Goal: Task Accomplishment & Management: Manage account settings

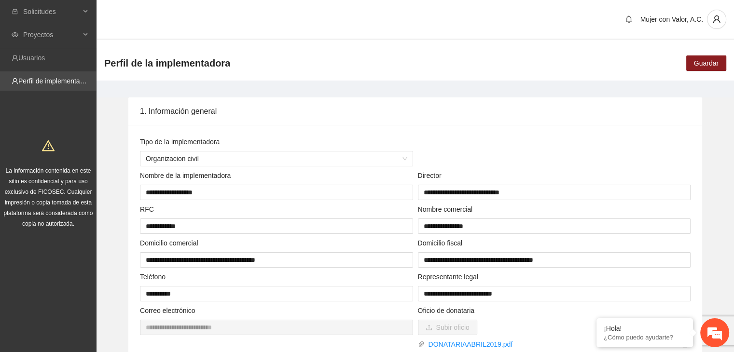
click at [66, 81] on link "Perfil de implementadora" at bounding box center [55, 81] width 75 height 8
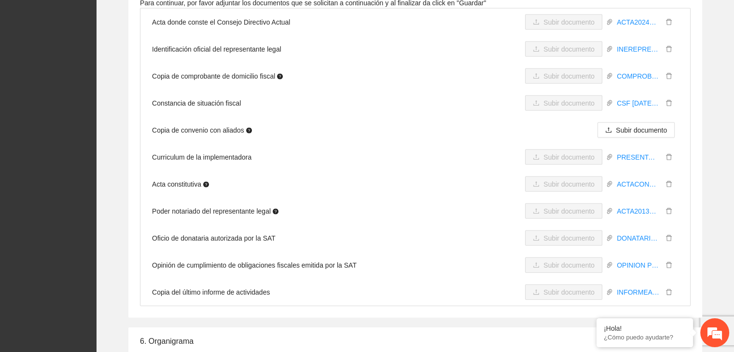
scroll to position [2128, 0]
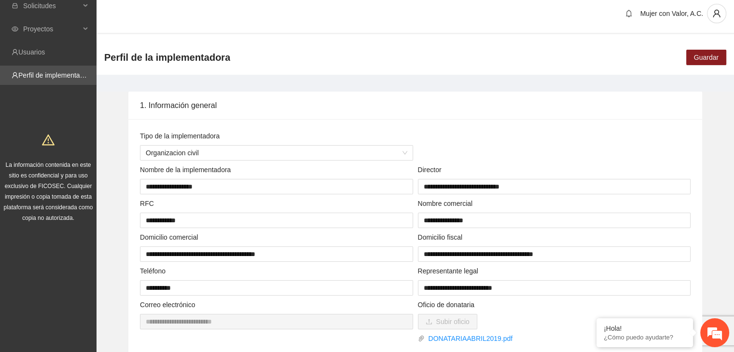
scroll to position [0, 0]
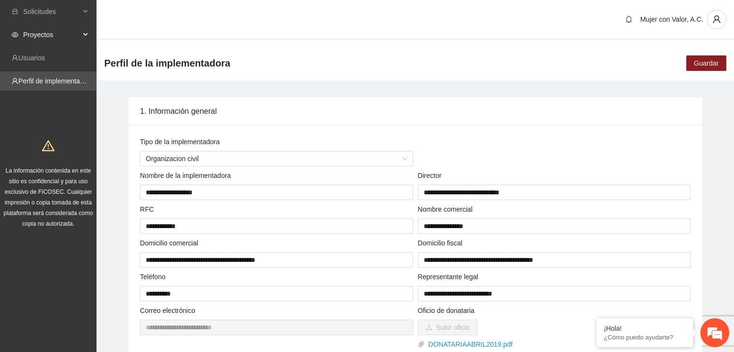
click at [48, 33] on span "Proyectos" at bounding box center [51, 34] width 57 height 19
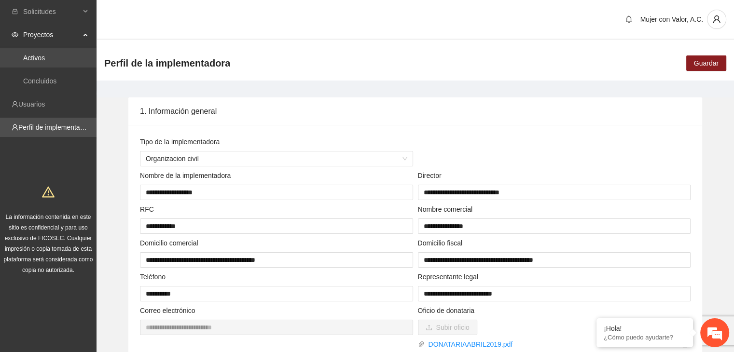
click at [45, 54] on link "Activos" at bounding box center [34, 58] width 22 height 8
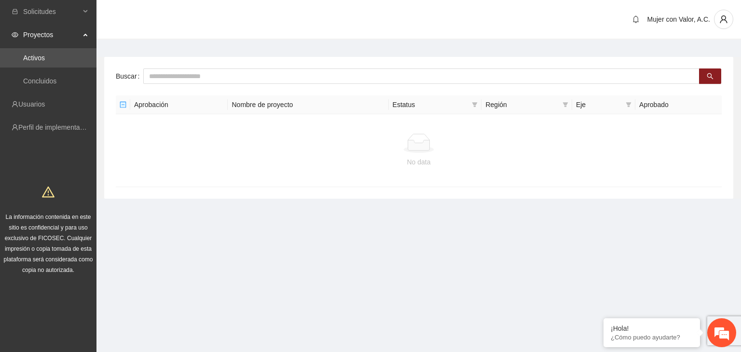
click at [54, 40] on span "Proyectos" at bounding box center [51, 34] width 57 height 19
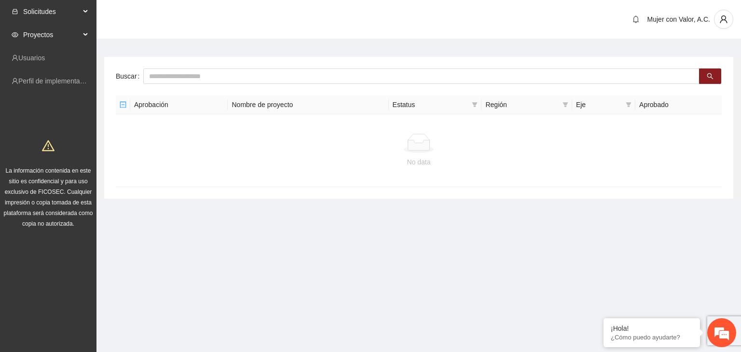
click at [53, 21] on span "Solicitudes" at bounding box center [51, 11] width 57 height 19
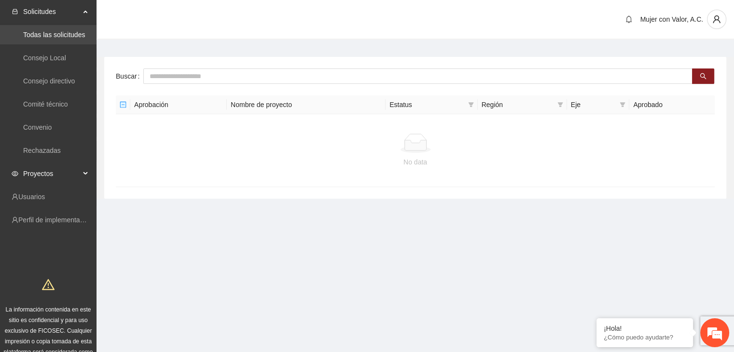
click at [66, 37] on link "Todas las solicitudes" at bounding box center [54, 35] width 62 height 8
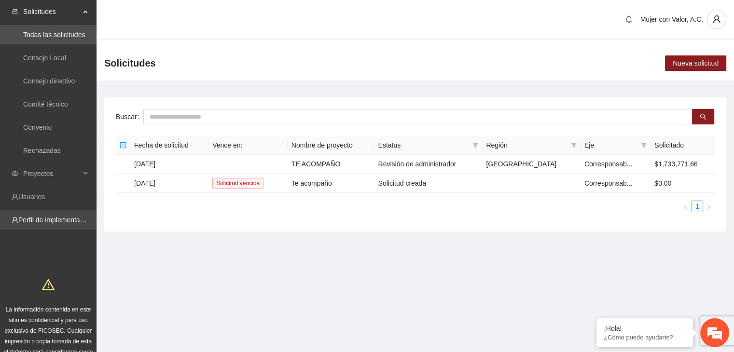
click at [69, 223] on link "Perfil de implementadora" at bounding box center [55, 220] width 75 height 8
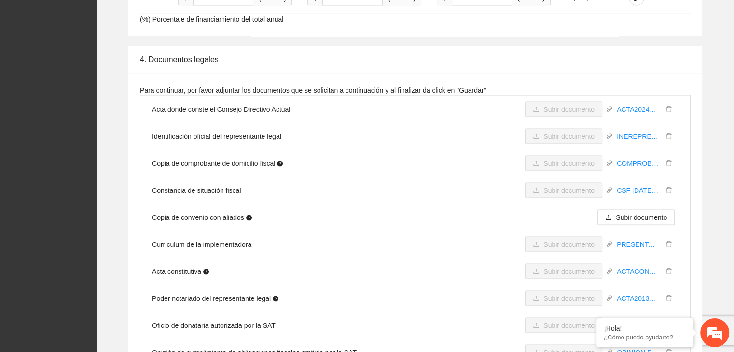
scroll to position [1694, 0]
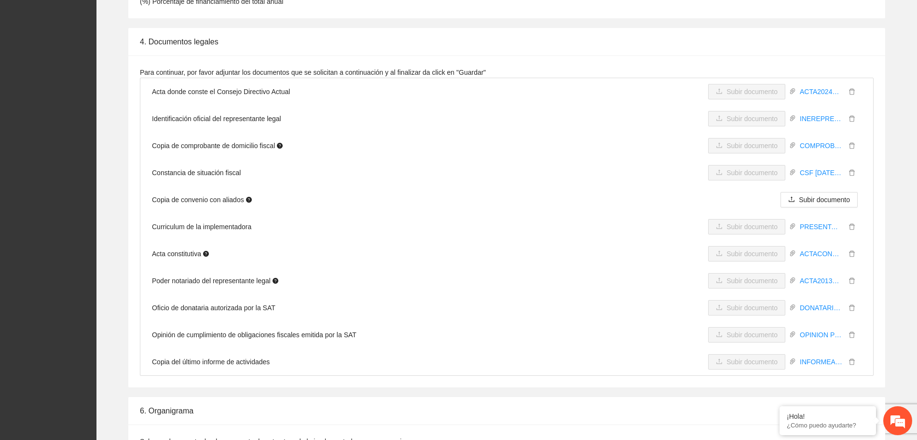
scroll to position [1888, 0]
